Goal: Information Seeking & Learning: Check status

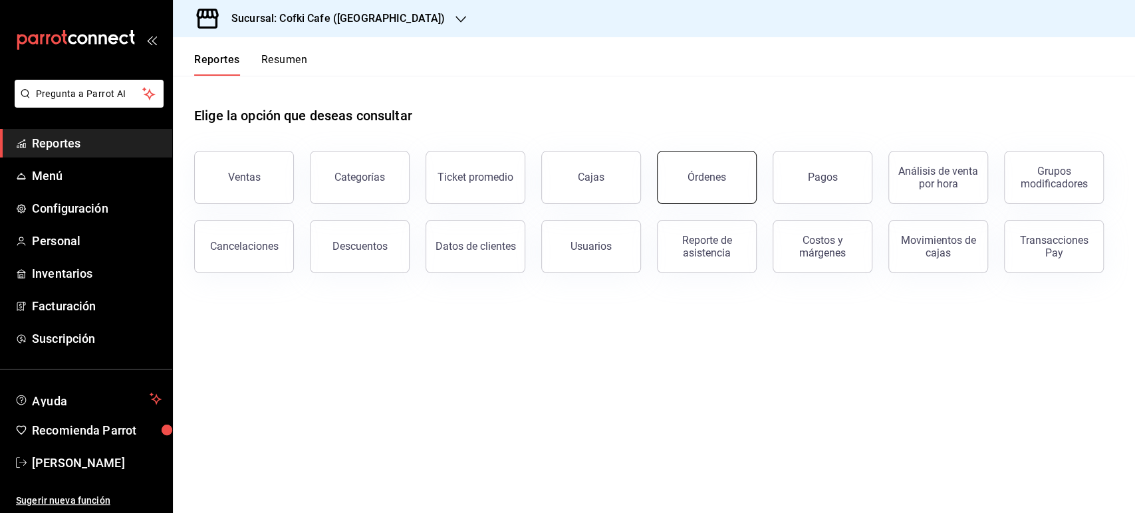
click at [706, 180] on div "Órdenes" at bounding box center [707, 177] width 39 height 13
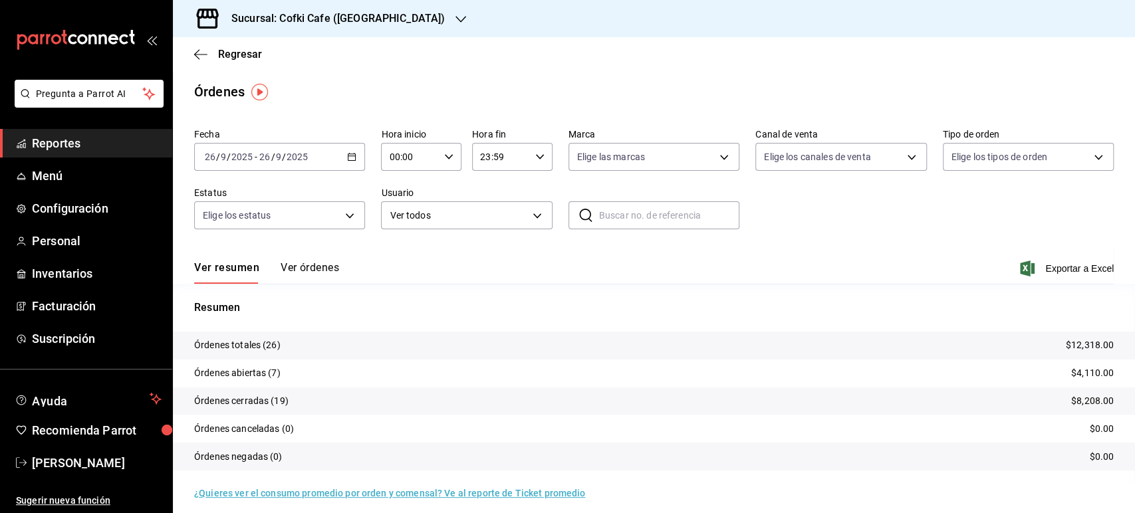
click at [301, 269] on button "Ver órdenes" at bounding box center [310, 272] width 59 height 23
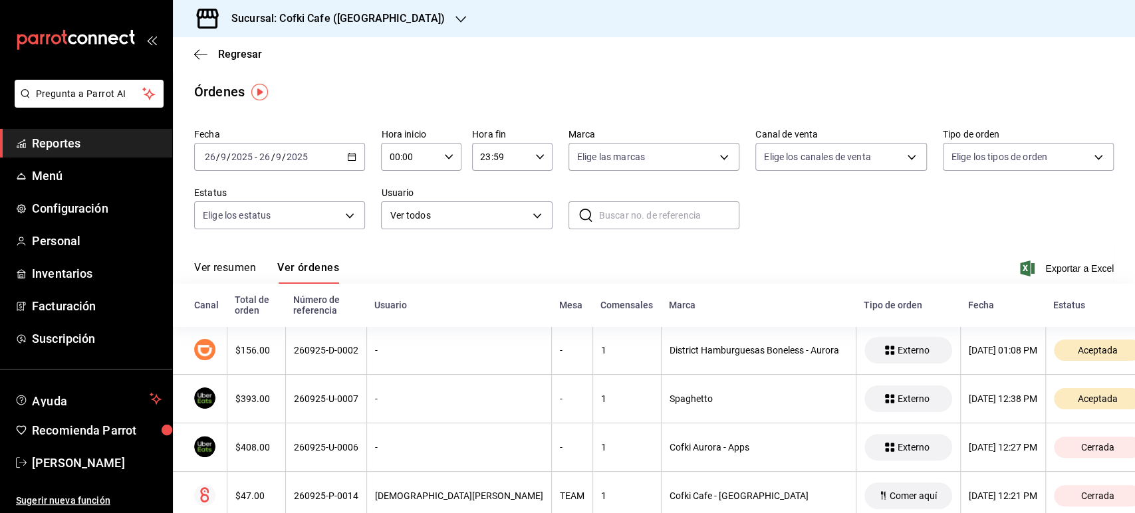
click at [231, 267] on button "Ver resumen" at bounding box center [225, 272] width 62 height 23
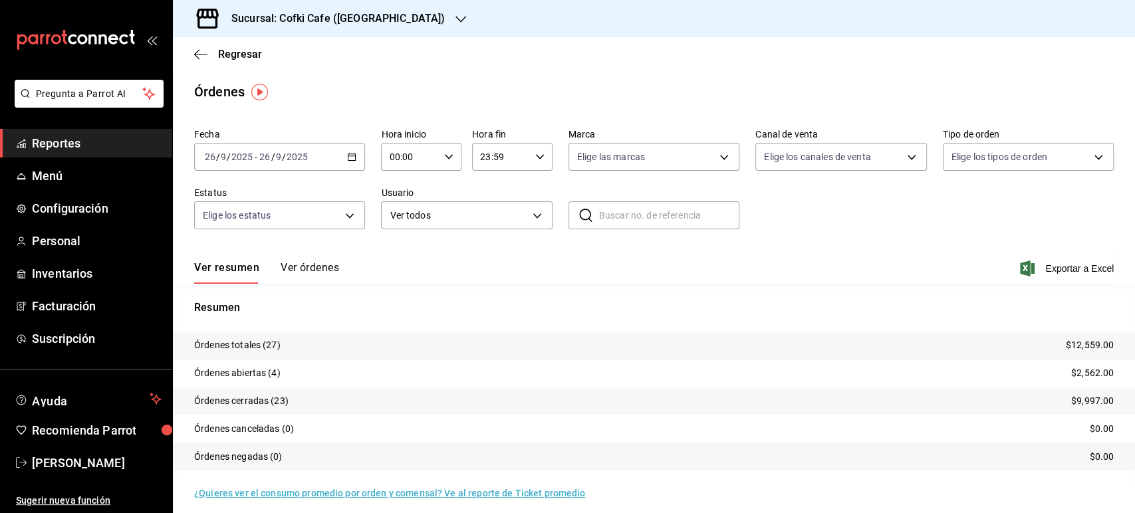
click at [389, 27] on div "Sucursal: Cofki Cafe ([GEOGRAPHIC_DATA])" at bounding box center [328, 18] width 288 height 37
click at [305, 53] on span "Cofki Kid-Friendly Café (MTY)" at bounding box center [245, 58] width 123 height 14
click at [318, 270] on button "Ver órdenes" at bounding box center [310, 272] width 59 height 23
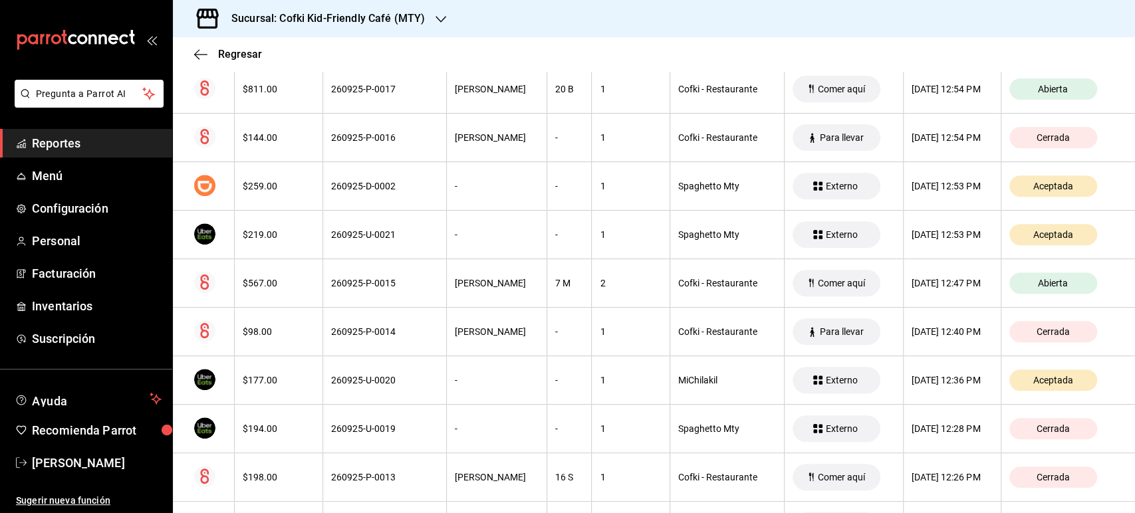
scroll to position [98, 0]
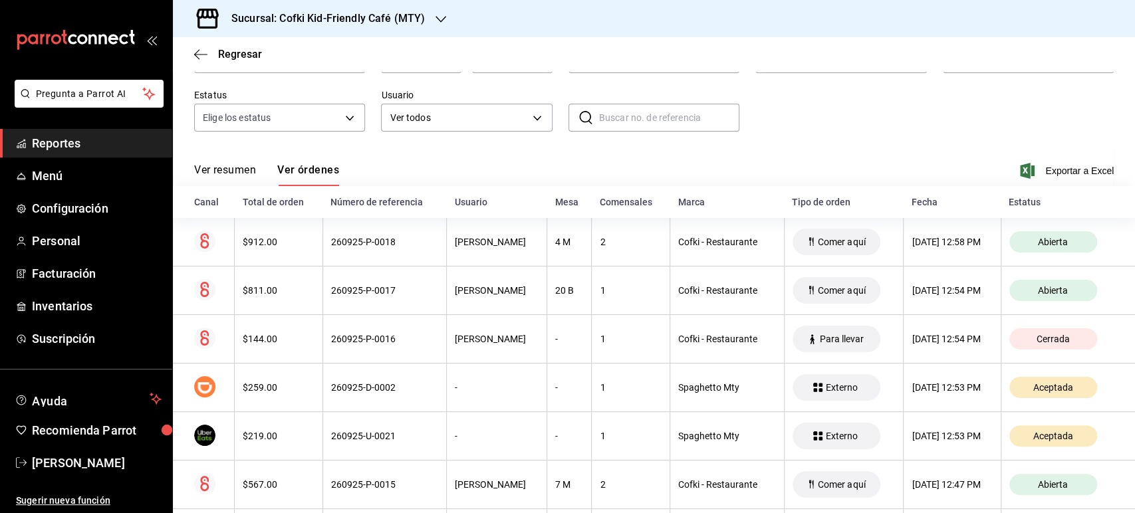
click at [228, 168] on button "Ver resumen" at bounding box center [225, 175] width 62 height 23
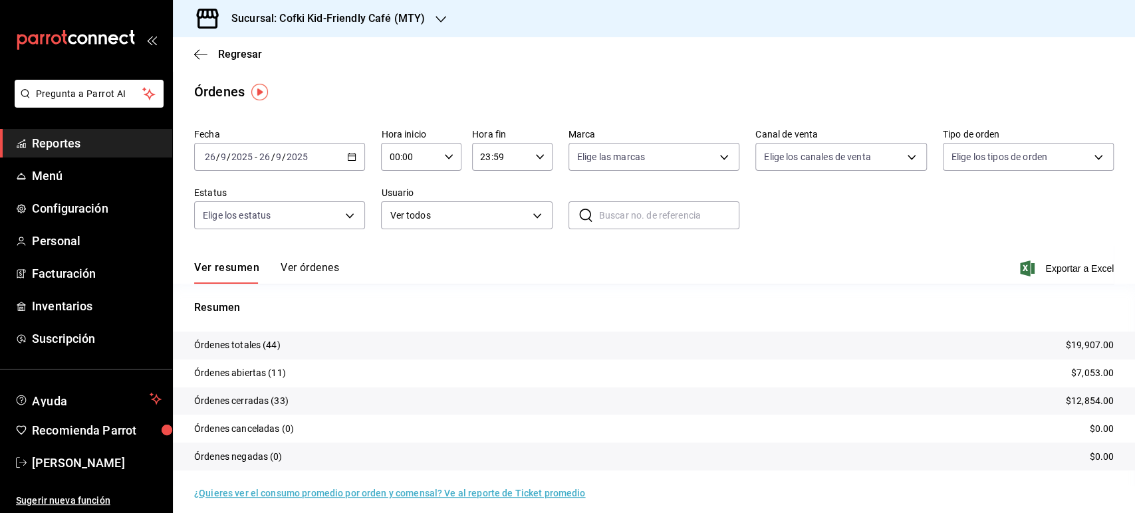
click at [362, 22] on h3 "Sucursal: Cofki Kid-Friendly Café (MTY)" at bounding box center [323, 19] width 204 height 16
click at [305, 65] on div "Cofki Kid-Friendly Café (MTY)" at bounding box center [273, 58] width 200 height 30
click at [343, 16] on h3 "Sucursal: Cofki Kid-Friendly Café (MTY)" at bounding box center [323, 19] width 204 height 16
click at [295, 76] on div "Cofki Cafe ([GEOGRAPHIC_DATA])" at bounding box center [273, 88] width 200 height 30
click at [286, 152] on input "2025" at bounding box center [297, 157] width 23 height 11
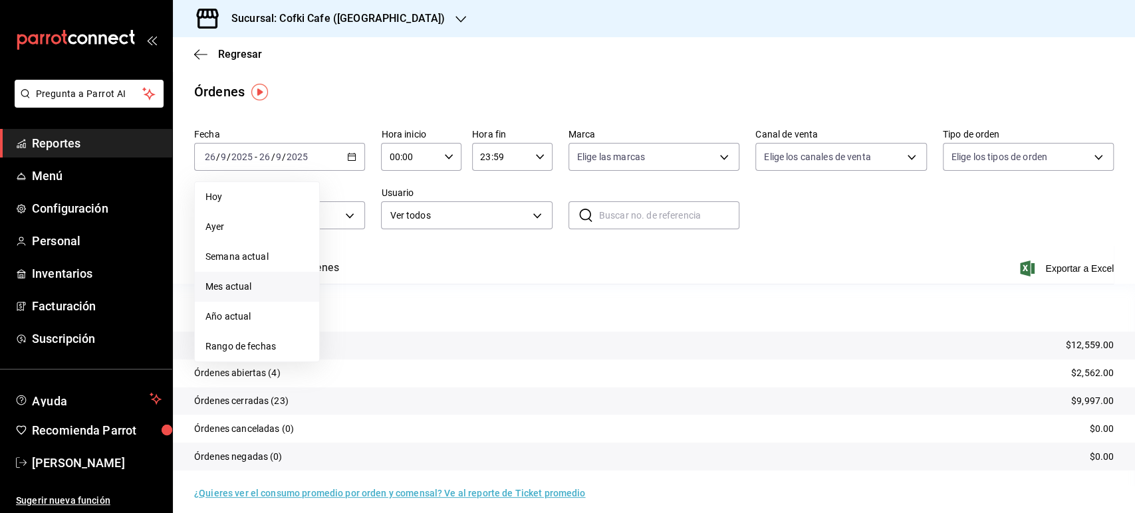
click at [223, 291] on span "Mes actual" at bounding box center [257, 287] width 103 height 14
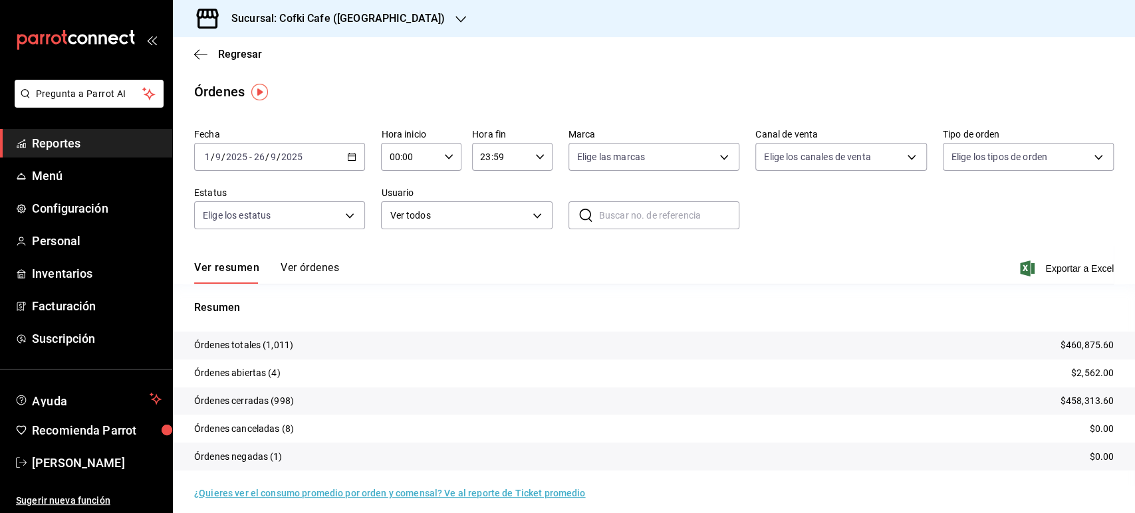
click at [364, 11] on h3 "Sucursal: Cofki Cafe ([GEOGRAPHIC_DATA])" at bounding box center [333, 19] width 224 height 16
click at [319, 59] on div "Cofki Kid-Friendly Café (MTY)" at bounding box center [273, 58] width 178 height 14
click at [414, 15] on h3 "Sucursal: Cofki Kid-Friendly Café (MTY)" at bounding box center [323, 19] width 204 height 16
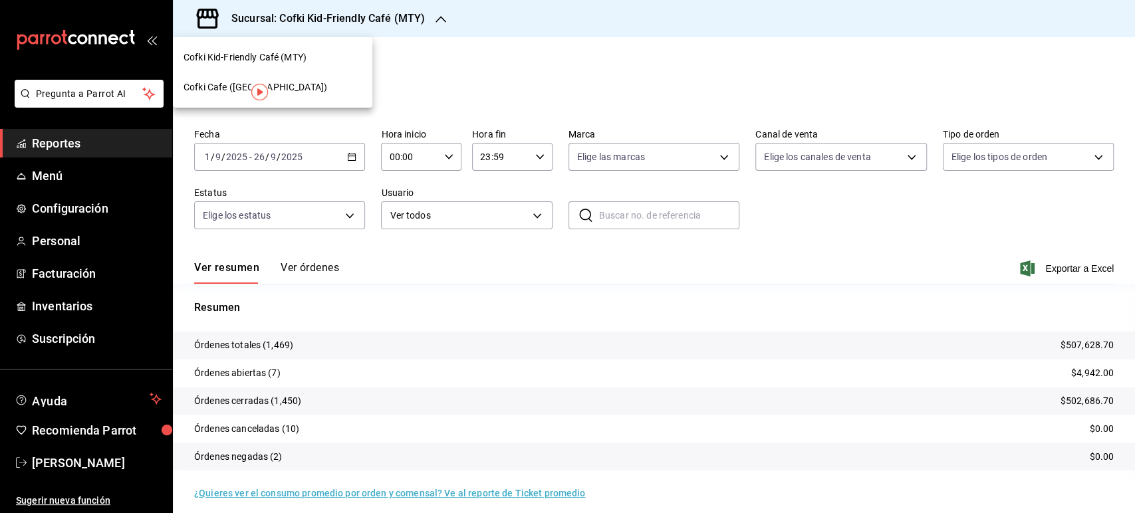
click at [305, 84] on div "Cofki Cafe ([GEOGRAPHIC_DATA])" at bounding box center [273, 87] width 178 height 14
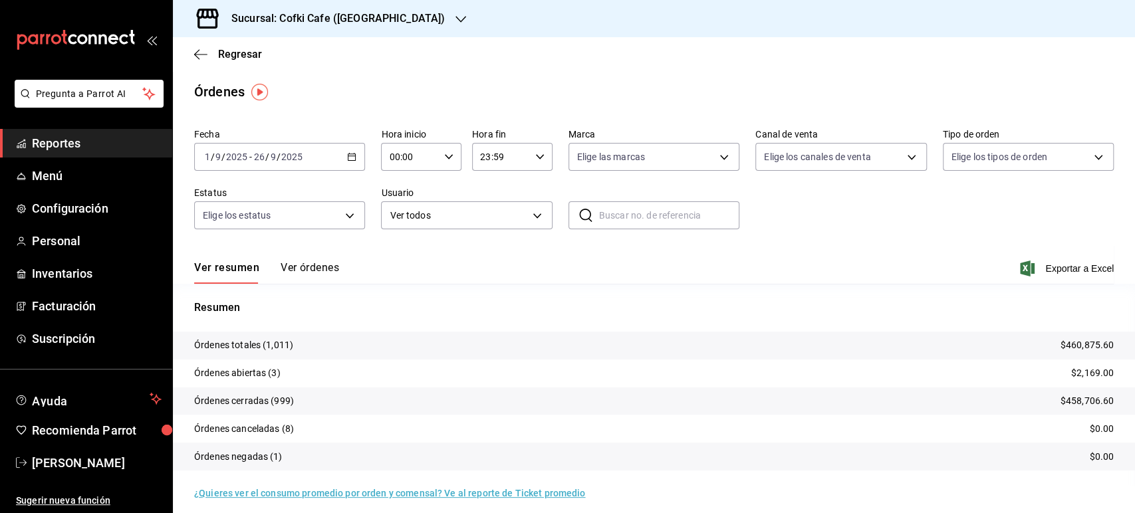
click at [317, 159] on div "2025-09-01 1 / 9 / 2025 - 2025-09-26 26 / 9 / 2025" at bounding box center [279, 157] width 171 height 28
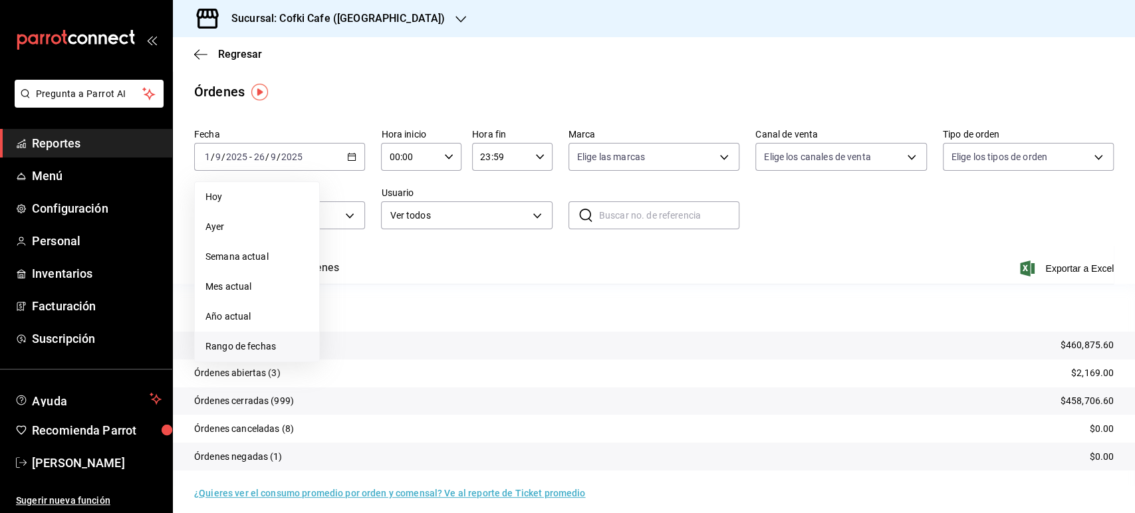
click at [250, 345] on span "Rango de fechas" at bounding box center [257, 347] width 103 height 14
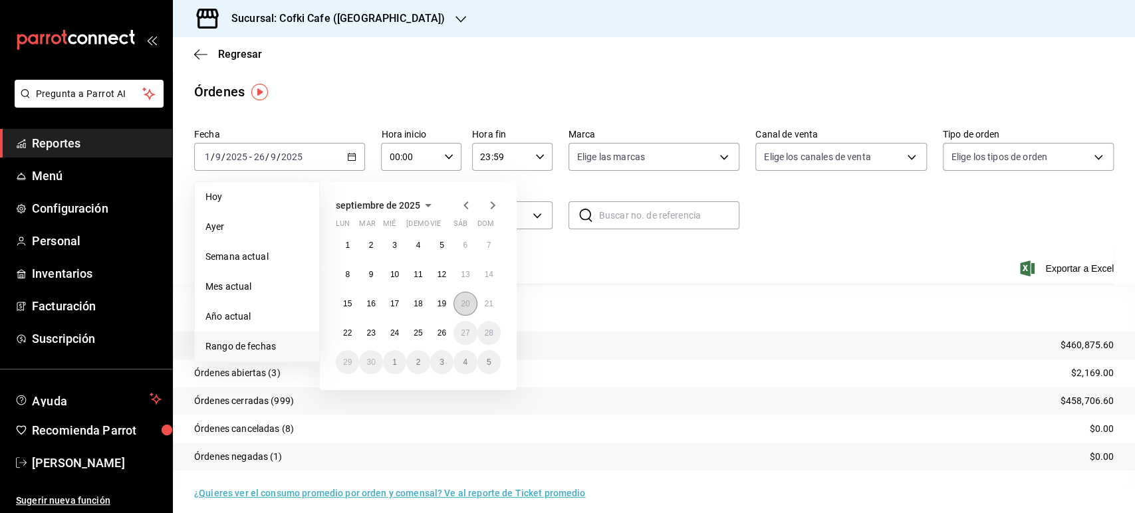
click at [466, 302] on abbr "20" at bounding box center [465, 303] width 9 height 9
click at [374, 331] on abbr "23" at bounding box center [370, 333] width 9 height 9
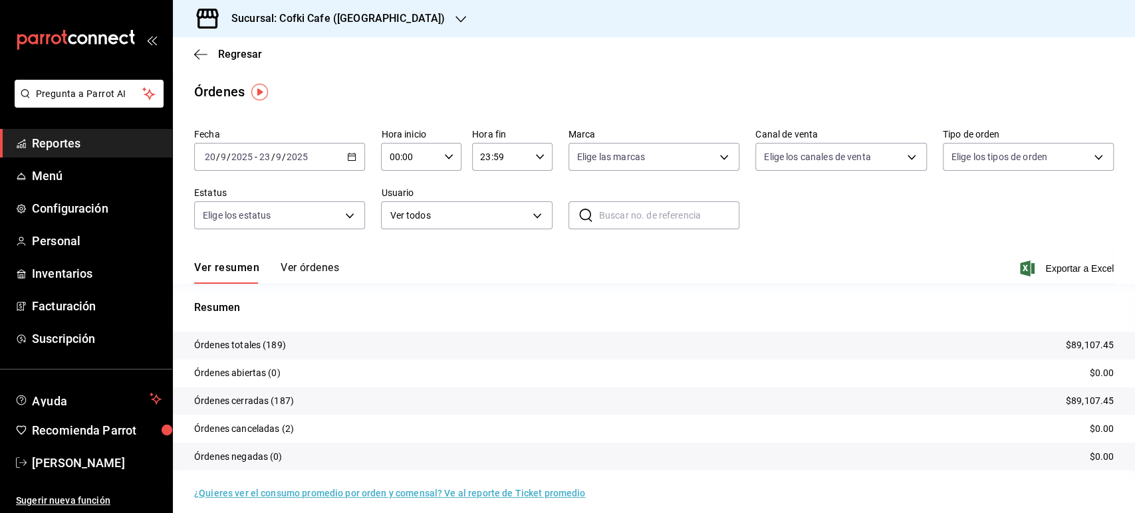
click at [365, 24] on h3 "Sucursal: Cofki Cafe ([GEOGRAPHIC_DATA])" at bounding box center [333, 19] width 224 height 16
click at [321, 58] on div "Cofki Kid-Friendly Café (MTY)" at bounding box center [273, 58] width 178 height 14
